Goal: Task Accomplishment & Management: Complete application form

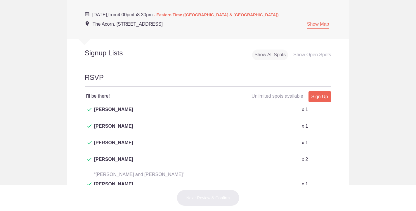
scroll to position [281, 0]
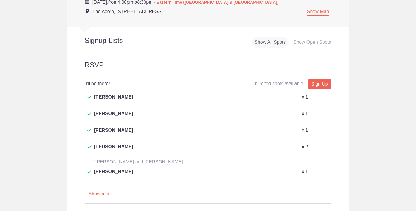
click at [103, 185] on button "+ Show more" at bounding box center [99, 194] width 28 height 18
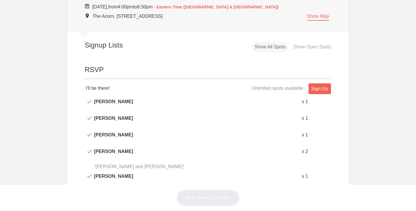
scroll to position [274, 0]
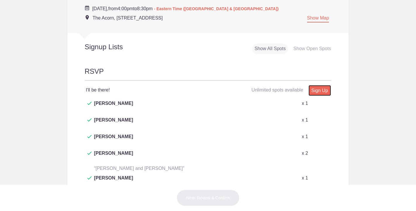
click at [321, 85] on link "Sign Up" at bounding box center [319, 90] width 22 height 11
type input "1"
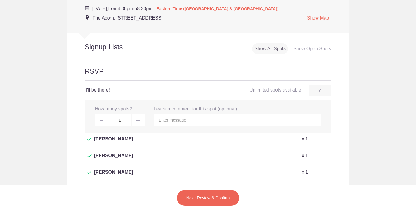
click at [182, 114] on input "text" at bounding box center [237, 120] width 167 height 13
type input "W"
type input "A"
type input "Will bring appetizer"
click at [202, 198] on button "Next: Review & Confirm" at bounding box center [208, 198] width 63 height 16
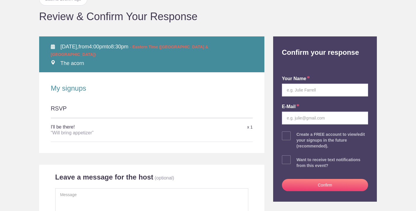
scroll to position [55, 0]
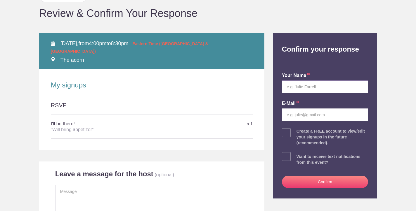
click at [313, 86] on input "text" at bounding box center [325, 87] width 86 height 13
type input "[PERSON_NAME]"
type input "[EMAIL_ADDRESS][DOMAIN_NAME]"
click at [328, 182] on button "Confirm" at bounding box center [325, 182] width 86 height 12
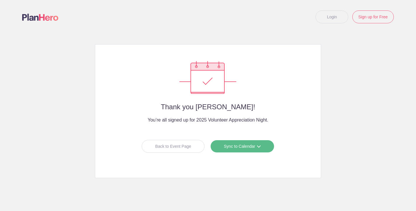
click at [260, 146] on span at bounding box center [259, 146] width 4 height 4
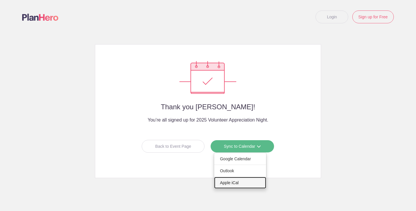
click at [232, 183] on link "Apple iCal" at bounding box center [240, 183] width 52 height 12
